Goal: Task Accomplishment & Management: Use online tool/utility

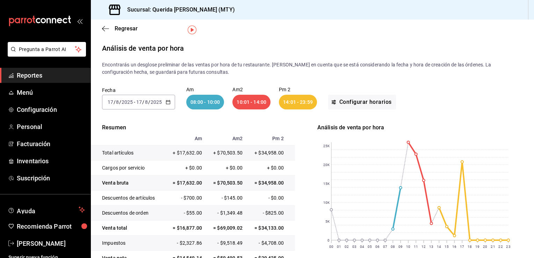
scroll to position [18, 0]
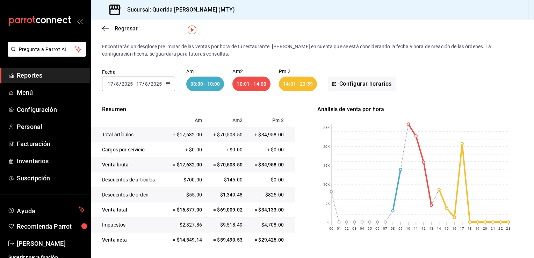
click at [33, 77] on span "Reportes" at bounding box center [51, 75] width 68 height 9
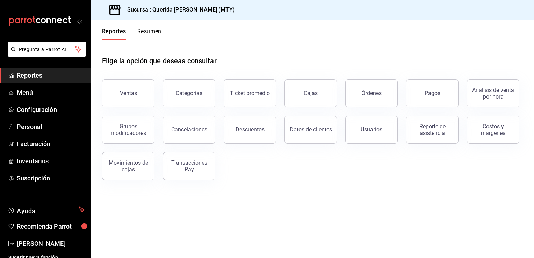
click at [139, 30] on button "Resumen" at bounding box center [149, 34] width 24 height 12
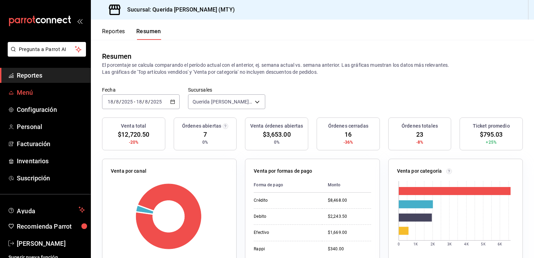
click at [29, 95] on span "Menú" at bounding box center [51, 92] width 68 height 9
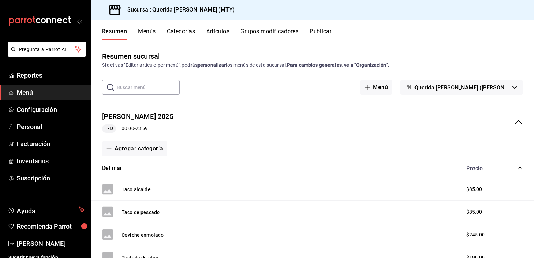
click at [218, 31] on button "Artículos" at bounding box center [217, 34] width 23 height 12
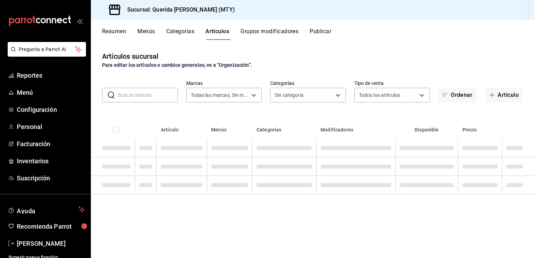
type input "c86918b1-ef05-4987-b05d-2b9394d4c970"
type input "8521ad39-c37f-433e-83af-8be384ff22f2,59c663c8-5724-4156-bbfb-265cef9f8fff,d8729…"
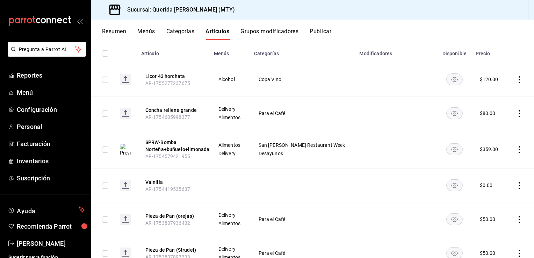
scroll to position [89, 0]
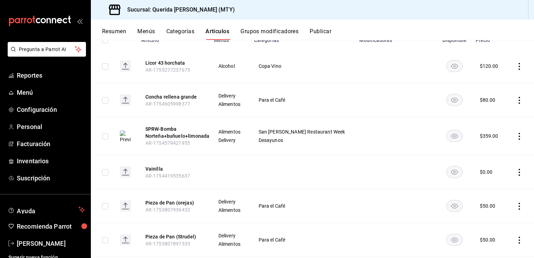
click at [446, 139] on rect "availability-product" at bounding box center [454, 136] width 16 height 12
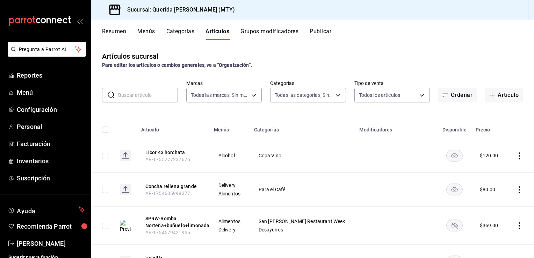
click at [321, 30] on button "Publicar" at bounding box center [320, 34] width 22 height 12
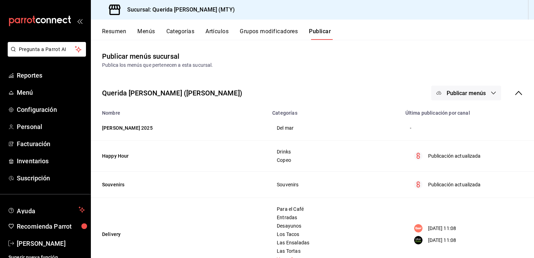
click at [482, 97] on button "Publicar menús" at bounding box center [466, 93] width 70 height 15
click at [461, 121] on li "Punto de venta" at bounding box center [461, 116] width 64 height 20
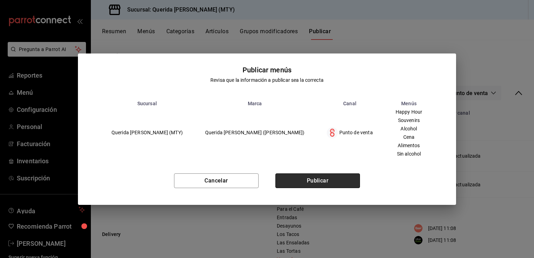
click at [330, 178] on button "Publicar" at bounding box center [317, 180] width 85 height 15
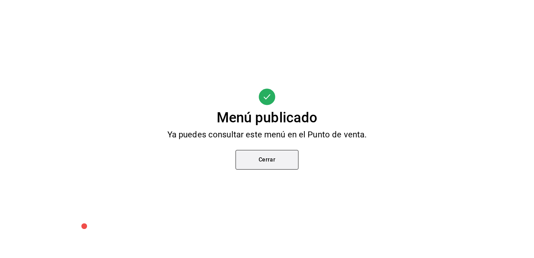
click at [254, 165] on button "Cerrar" at bounding box center [266, 160] width 63 height 20
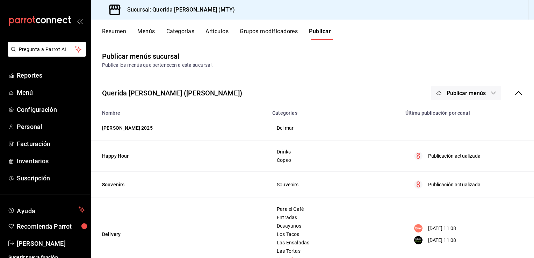
click at [490, 92] on icon "button" at bounding box center [493, 93] width 6 height 6
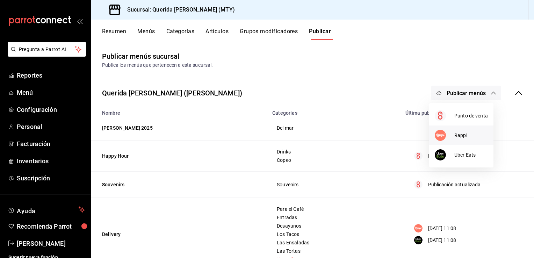
click at [446, 136] on div at bounding box center [444, 135] width 20 height 11
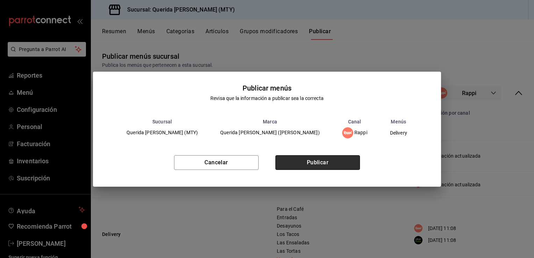
click at [341, 158] on button "Publicar" at bounding box center [317, 162] width 85 height 15
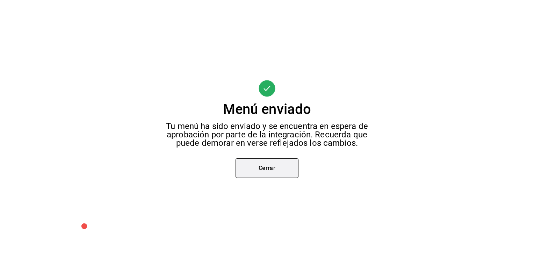
click at [282, 173] on button "Cerrar" at bounding box center [266, 168] width 63 height 20
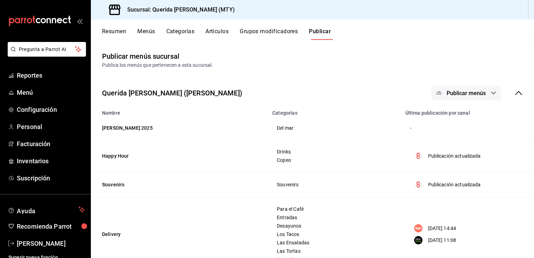
click at [468, 99] on button "Publicar menús" at bounding box center [466, 93] width 70 height 15
click at [450, 153] on div at bounding box center [444, 154] width 20 height 11
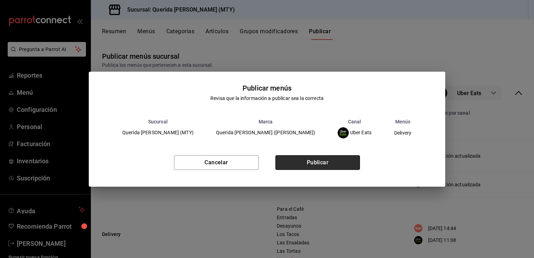
click at [355, 157] on button "Publicar" at bounding box center [317, 162] width 85 height 15
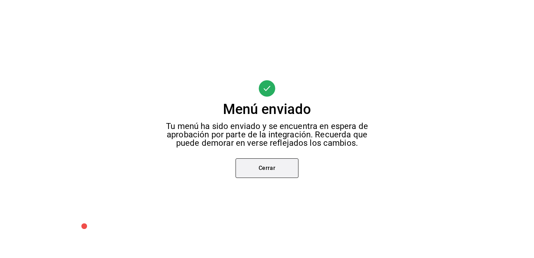
click at [274, 175] on button "Cerrar" at bounding box center [266, 168] width 63 height 20
